Goal: Navigation & Orientation: Find specific page/section

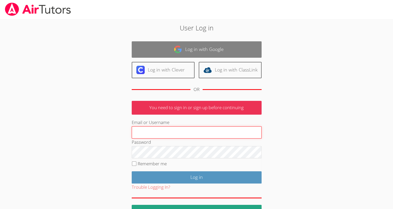
type input "[EMAIL_ADDRESS][DOMAIN_NAME]"
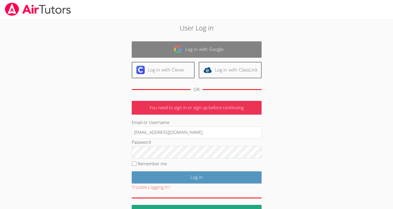
click at [169, 54] on link "Log in with Google" at bounding box center [197, 49] width 130 height 16
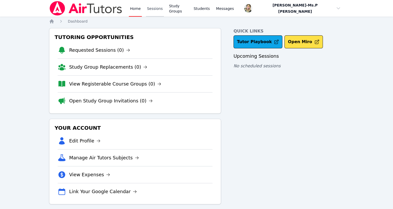
click at [149, 9] on link "Sessions" at bounding box center [155, 8] width 18 height 17
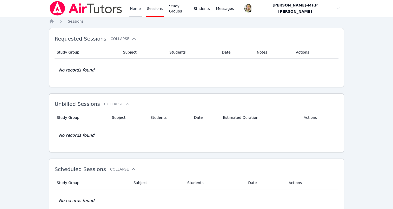
click at [134, 11] on link "Home" at bounding box center [135, 8] width 13 height 17
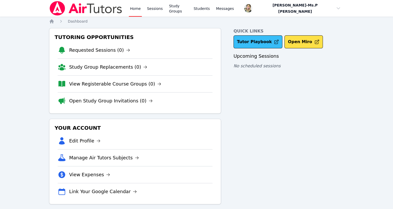
click at [253, 39] on link "Tutor Playbook" at bounding box center [258, 41] width 49 height 13
click at [154, 10] on link "Sessions" at bounding box center [155, 8] width 18 height 17
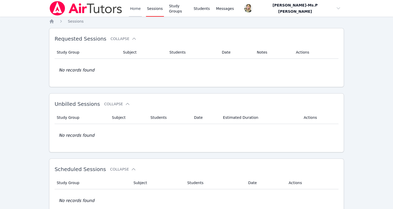
click at [136, 10] on link "Home" at bounding box center [135, 8] width 13 height 17
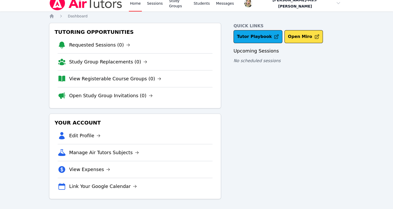
scroll to position [0, 0]
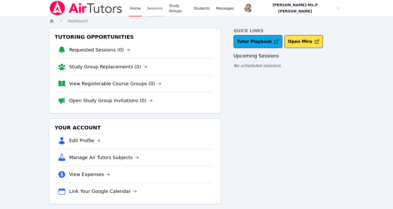
click at [155, 12] on link "Sessions" at bounding box center [155, 8] width 18 height 17
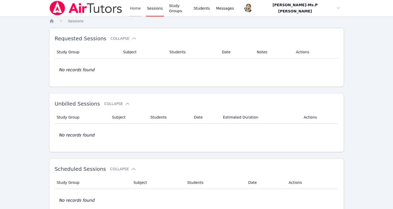
click at [135, 9] on link "Home" at bounding box center [135, 8] width 13 height 17
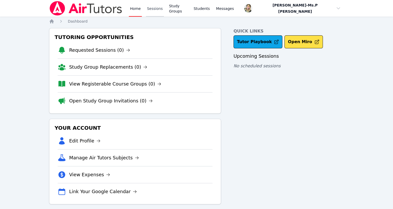
click at [153, 9] on link "Sessions" at bounding box center [155, 8] width 18 height 17
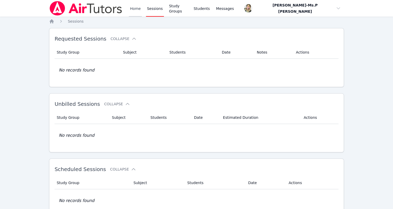
click at [134, 9] on link "Home" at bounding box center [135, 8] width 13 height 17
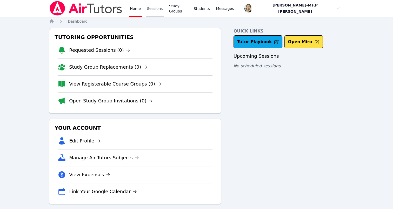
click at [150, 9] on link "Sessions" at bounding box center [155, 8] width 18 height 17
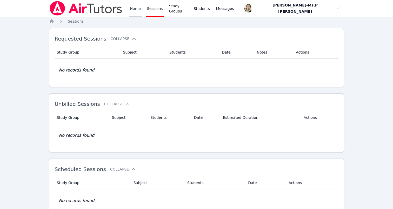
click at [137, 10] on link "Home" at bounding box center [135, 8] width 13 height 17
